Goal: Communication & Community: Connect with others

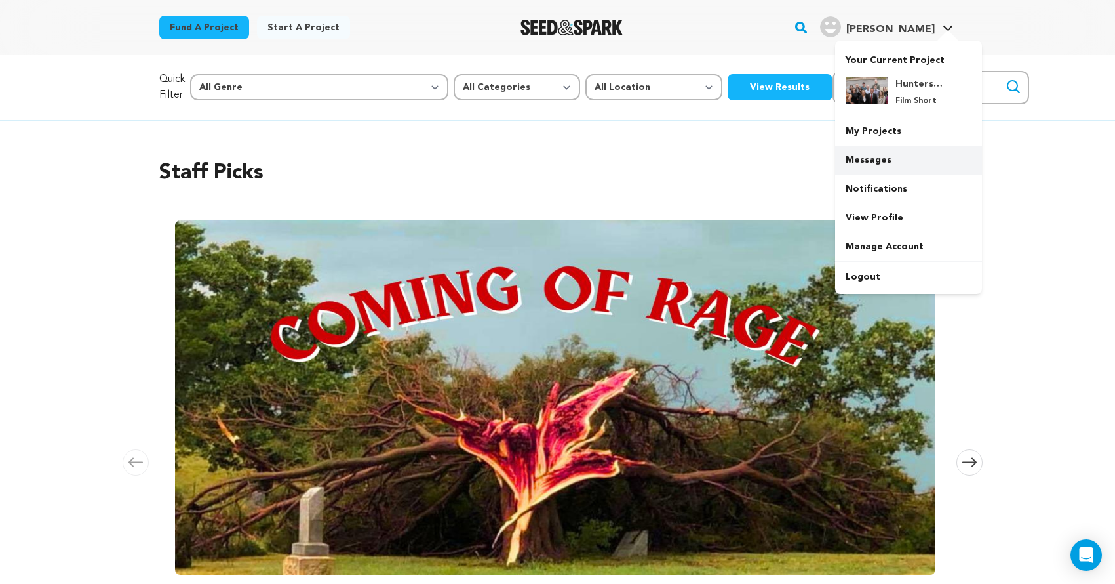
click at [869, 162] on link "Messages" at bounding box center [908, 160] width 147 height 29
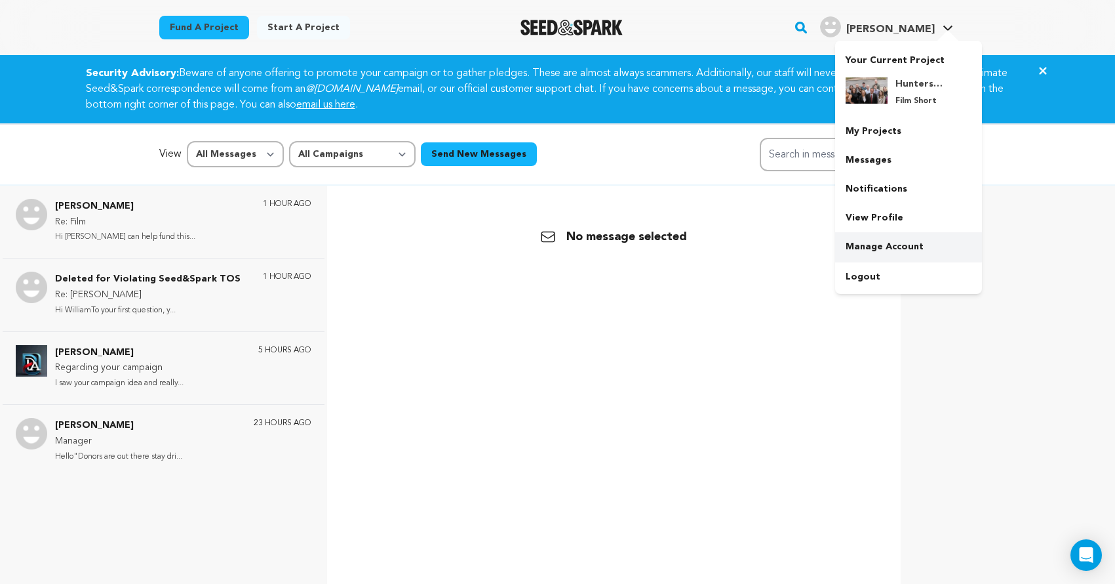
click at [866, 254] on link "Manage Account" at bounding box center [908, 246] width 147 height 29
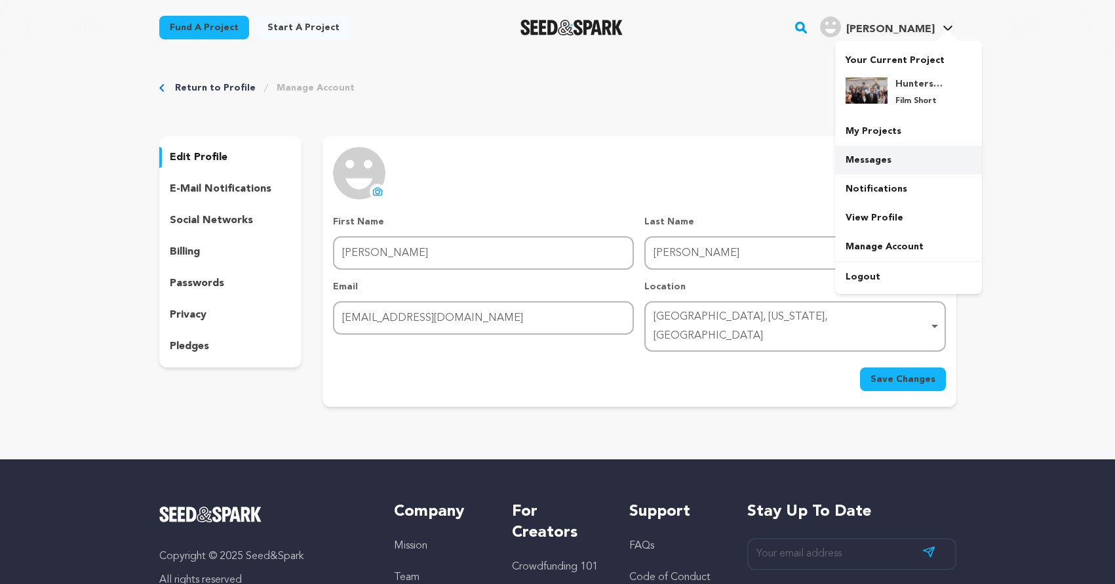
click at [877, 161] on link "Messages" at bounding box center [908, 160] width 147 height 29
